Goal: Transaction & Acquisition: Download file/media

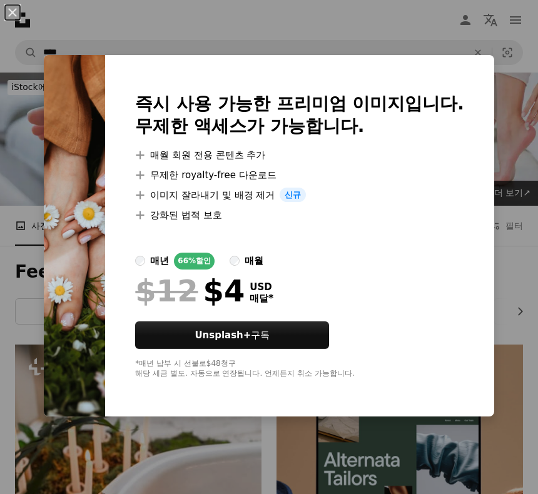
scroll to position [961, 0]
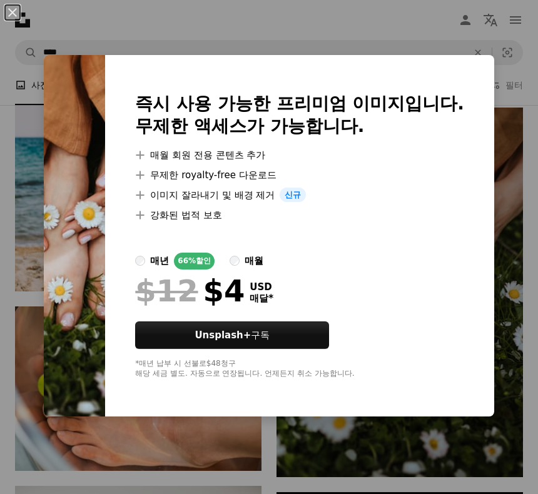
click at [511, 268] on div "An X shape 즉시 사용 가능한 프리미엄 이미지입니다. 무제한 액세스가 가능합니다. A plus sign 매월 회원 전용 콘텐츠 추가 A…" at bounding box center [269, 247] width 538 height 494
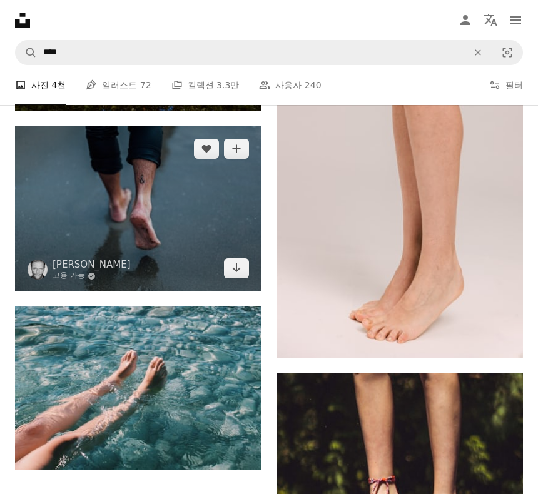
scroll to position [2692, 0]
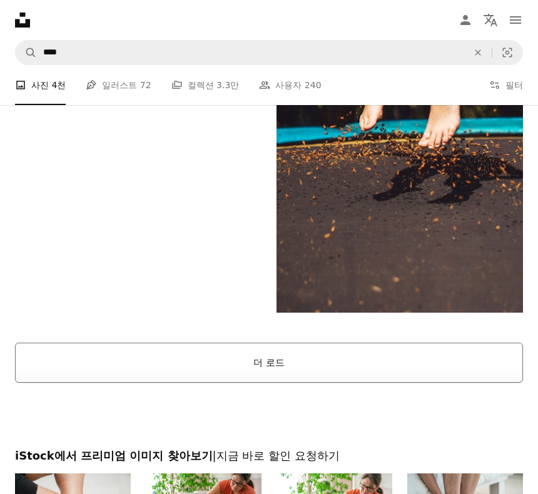
click at [314, 347] on button "더 로드" at bounding box center [269, 363] width 508 height 40
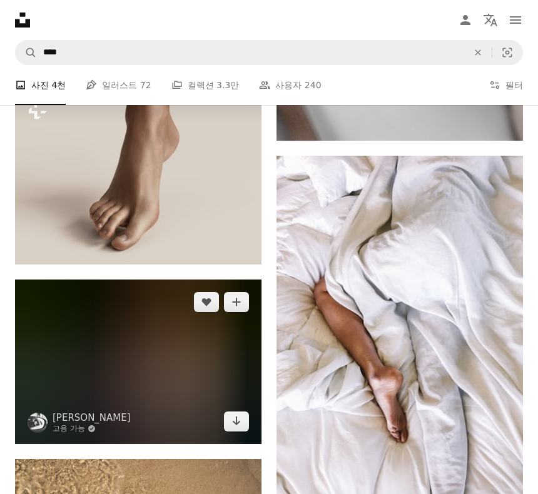
scroll to position [4955, 0]
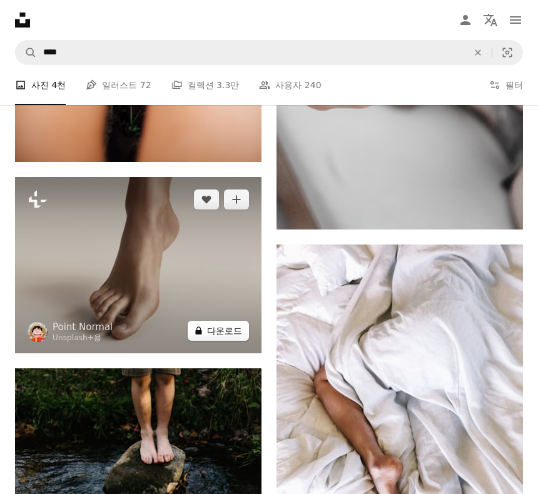
click at [241, 325] on button "A lock 다운로드" at bounding box center [218, 331] width 61 height 20
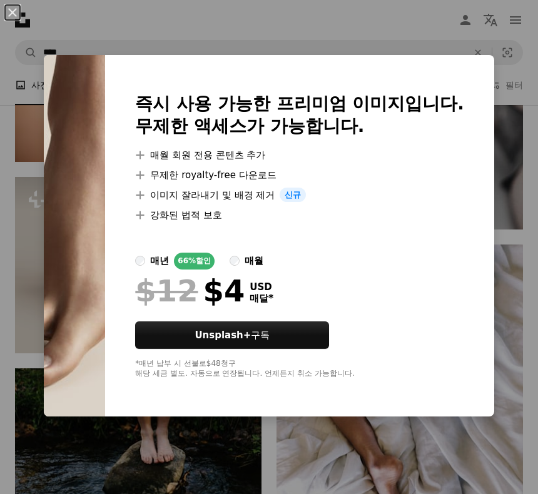
click at [507, 181] on div "An X shape 즉시 사용 가능한 프리미엄 이미지입니다. 무제한 액세스가 가능합니다. A plus sign 매월 회원 전용 콘텐츠 추가 A…" at bounding box center [269, 247] width 538 height 494
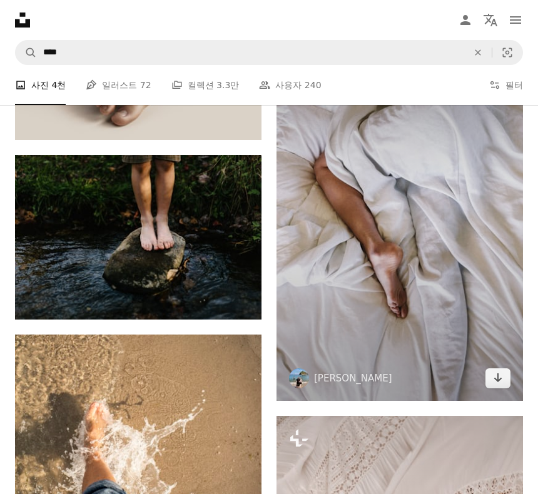
scroll to position [5016, 0]
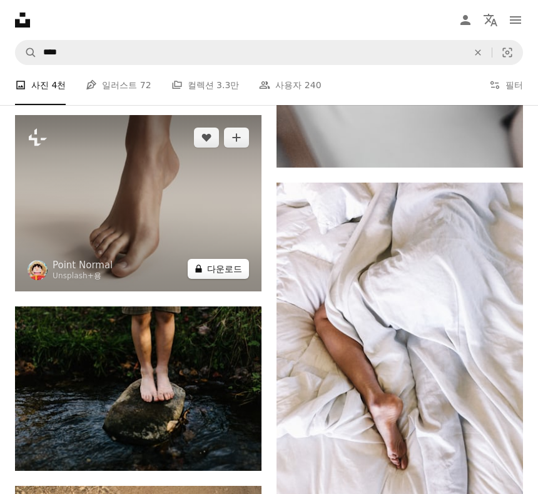
click at [229, 274] on button "A lock 다운로드" at bounding box center [218, 269] width 61 height 20
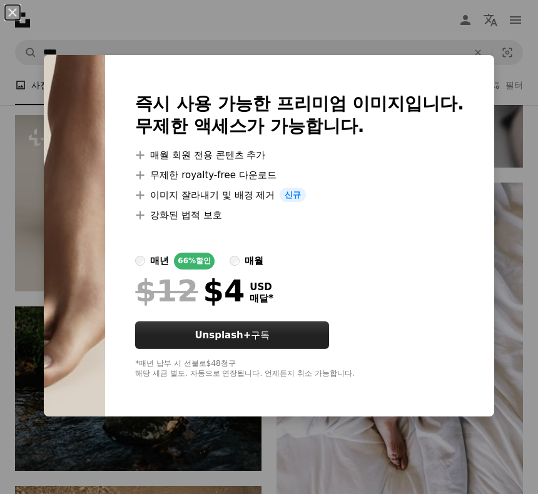
click at [303, 341] on button "Unsplash+ 구독" at bounding box center [232, 335] width 194 height 28
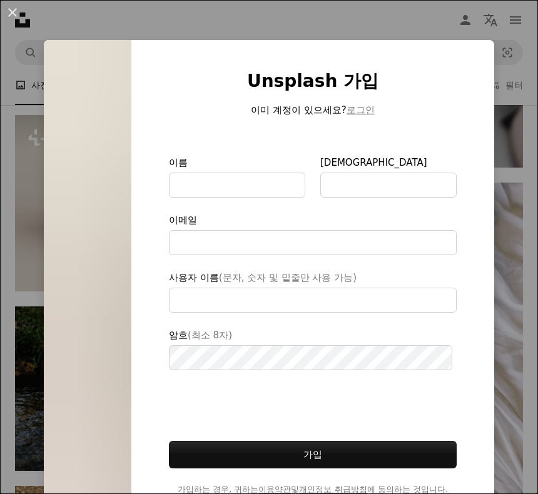
type input "**********"
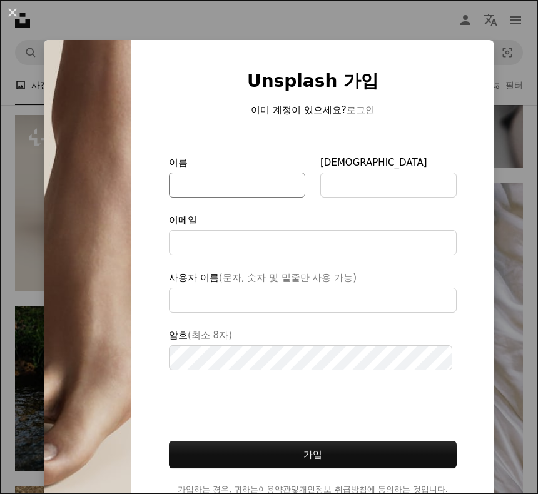
scroll to position [31, 0]
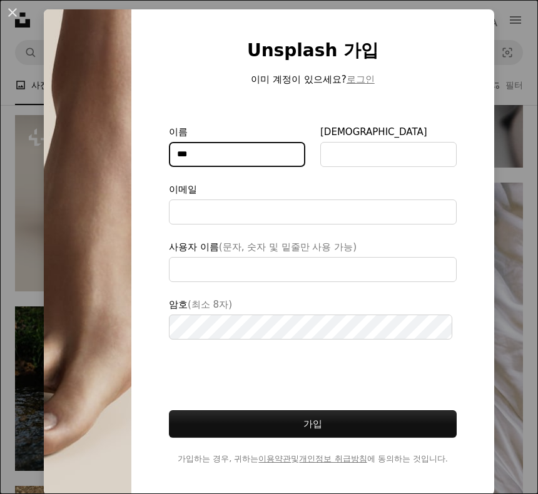
drag, startPoint x: 194, startPoint y: 162, endPoint x: 100, endPoint y: 157, distance: 94.5
click at [100, 157] on div "Unsplash 가입 이미 계정이 있으세요? 로그인 이름 *** 성 이메일 사용자 이름 (문자, 숫자 및 밑줄만 사용 가능) 암호 (최소 8자…" at bounding box center [269, 252] width 450 height 486
type input "*"
type input "********"
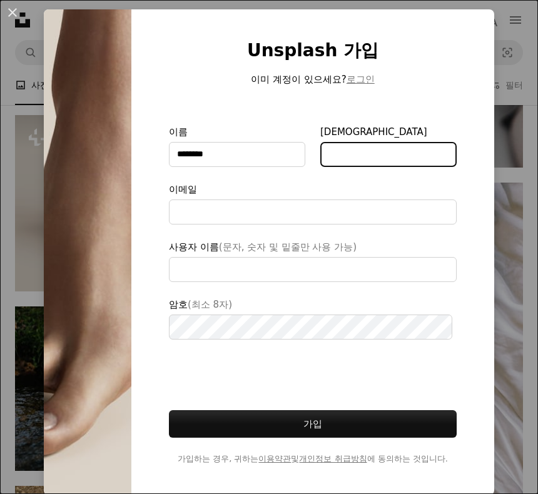
click at [360, 155] on input "[DEMOGRAPHIC_DATA]" at bounding box center [388, 154] width 136 height 25
type input "***"
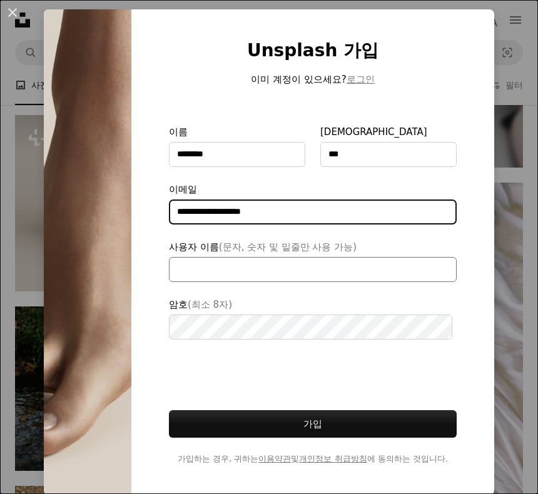
type input "**********"
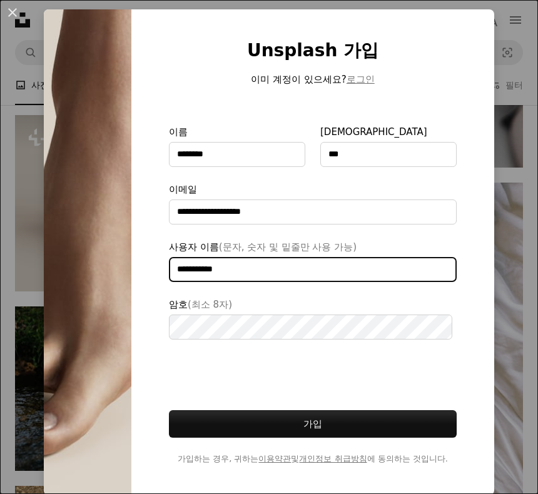
type input "**********"
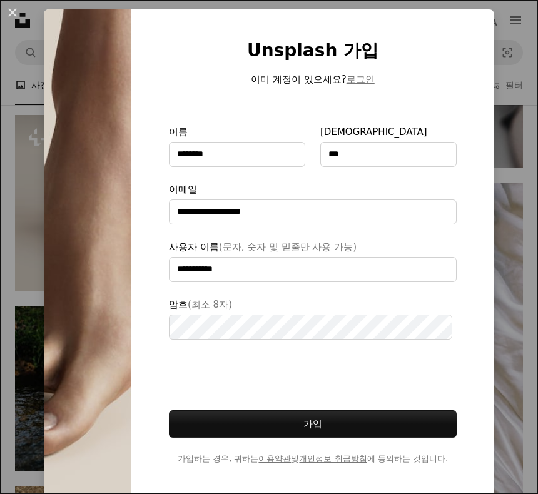
click at [274, 308] on label "암호 (최소 8자)" at bounding box center [313, 318] width 288 height 43
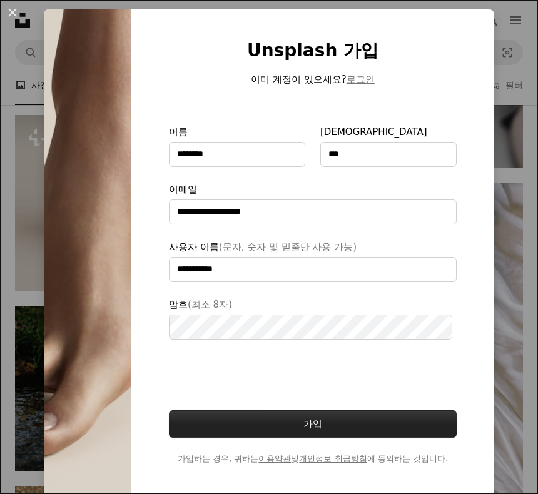
click at [328, 423] on button "가입" at bounding box center [313, 424] width 288 height 28
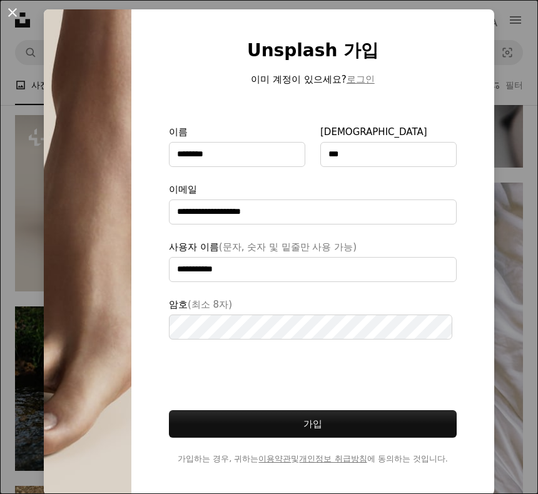
click at [12, 14] on button "An X shape" at bounding box center [12, 12] width 15 height 15
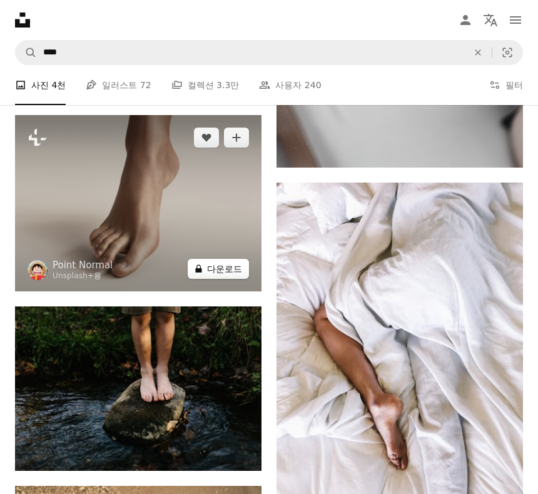
click at [231, 266] on button "A lock 다운로드" at bounding box center [218, 269] width 61 height 20
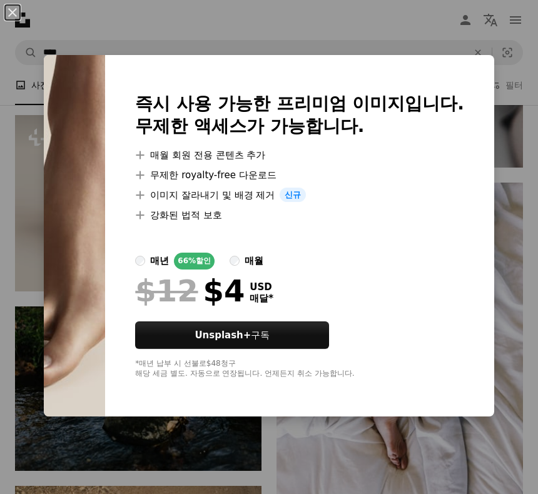
click at [263, 263] on div "매월" at bounding box center [253, 260] width 19 height 15
click at [169, 263] on div "매년" at bounding box center [159, 260] width 19 height 15
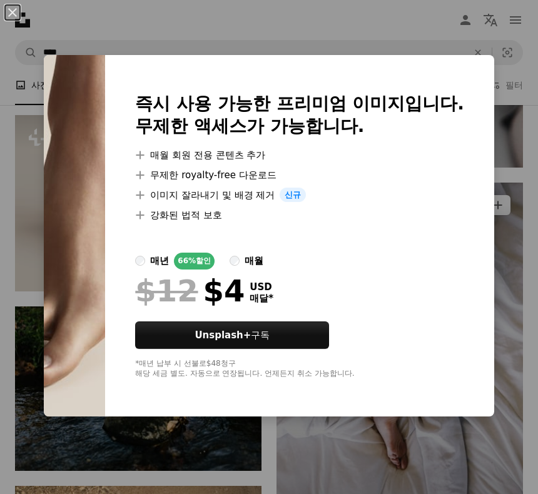
click at [501, 217] on div "An X shape 즉시 사용 가능한 프리미엄 이미지입니다. 무제한 액세스가 가능합니다. A plus sign 매월 회원 전용 콘텐츠 추가 A…" at bounding box center [269, 247] width 538 height 494
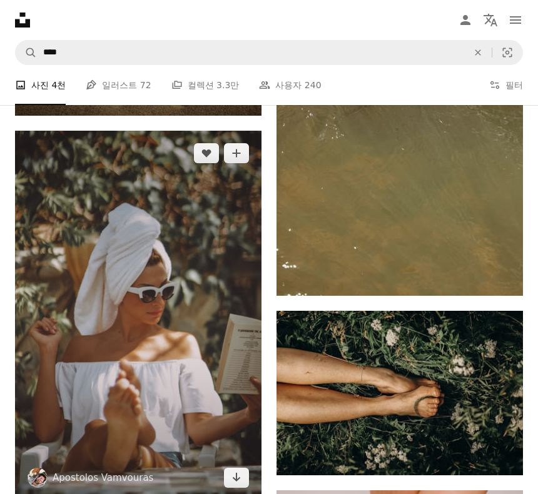
scroll to position [9905, 0]
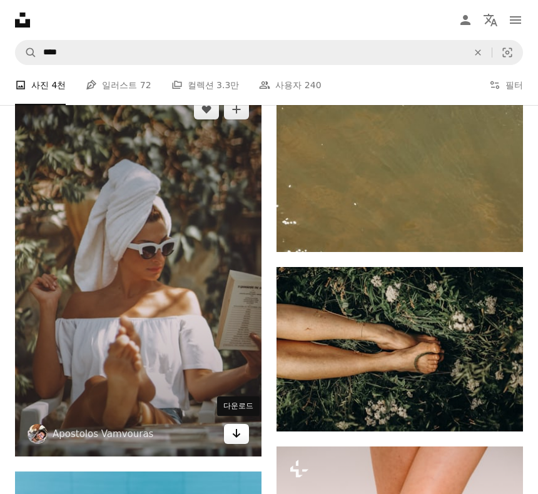
click at [239, 435] on icon "Arrow pointing down" at bounding box center [236, 433] width 10 height 15
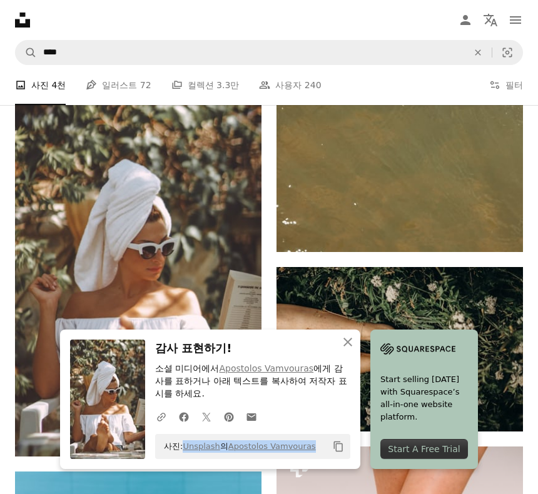
drag, startPoint x: 317, startPoint y: 450, endPoint x: 181, endPoint y: 448, distance: 136.3
click at [181, 448] on div "사진: Unsplash 의 Apostolos Vamvouras Copy content" at bounding box center [252, 446] width 195 height 25
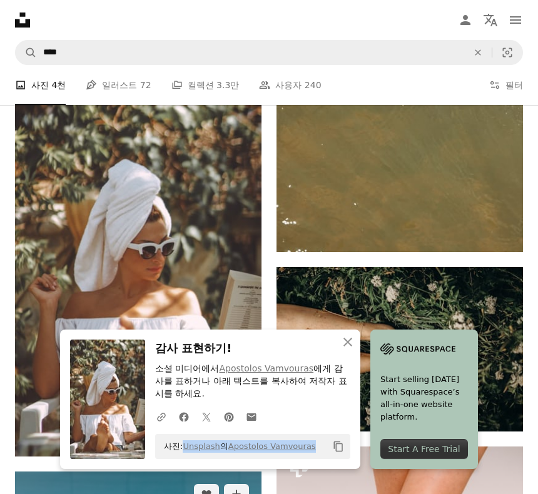
copy span "Unsplash 의 Apostolos Vamvouras"
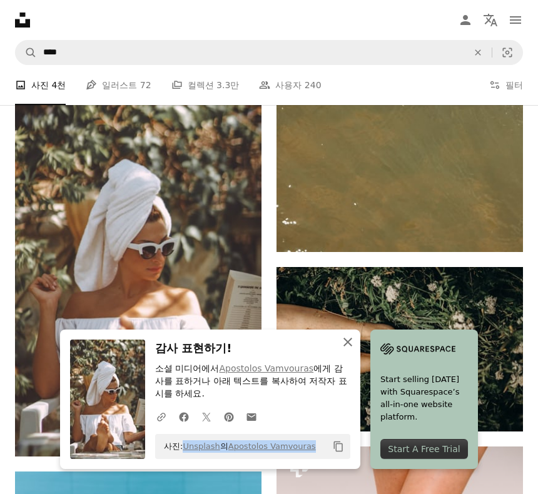
click at [345, 349] on icon "An X shape" at bounding box center [347, 341] width 15 height 15
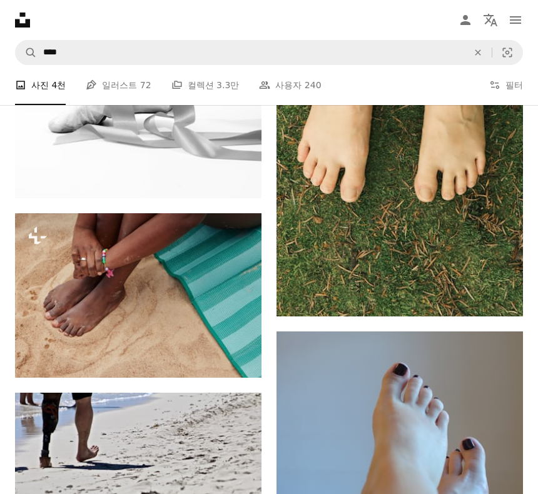
scroll to position [20746, 0]
